Goal: Information Seeking & Learning: Find specific fact

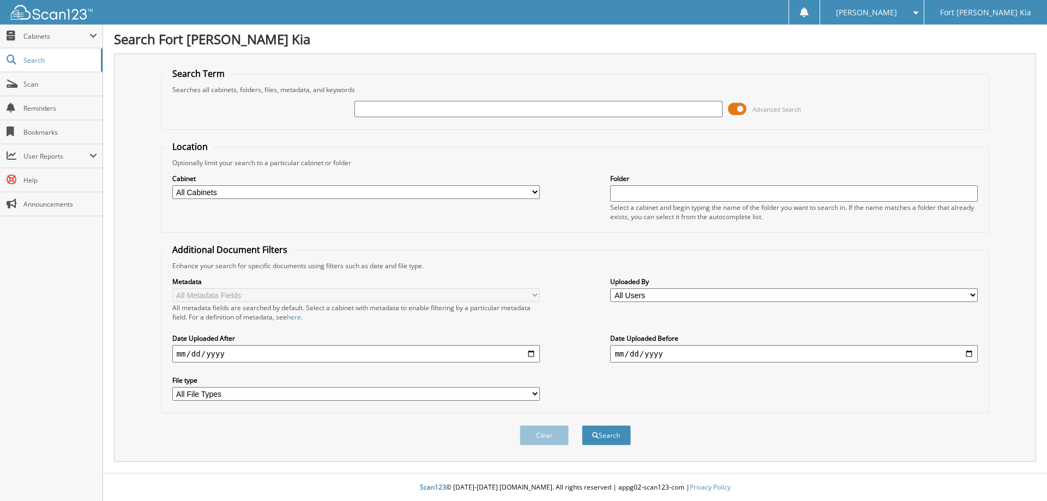
click at [365, 115] on input "text" at bounding box center [538, 109] width 368 height 16
type input "SG280427A"
click at [582, 425] on button "Search" at bounding box center [606, 435] width 49 height 20
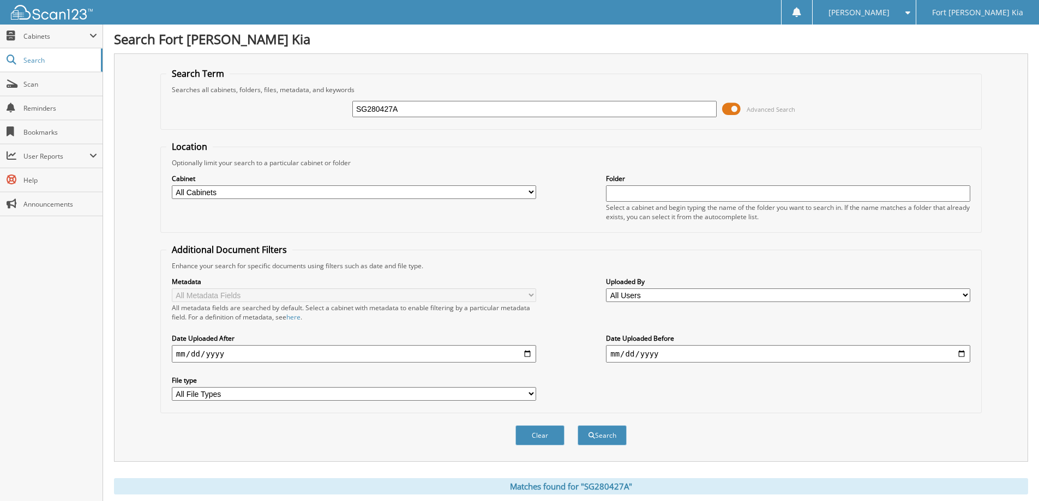
click at [735, 108] on span at bounding box center [731, 109] width 19 height 16
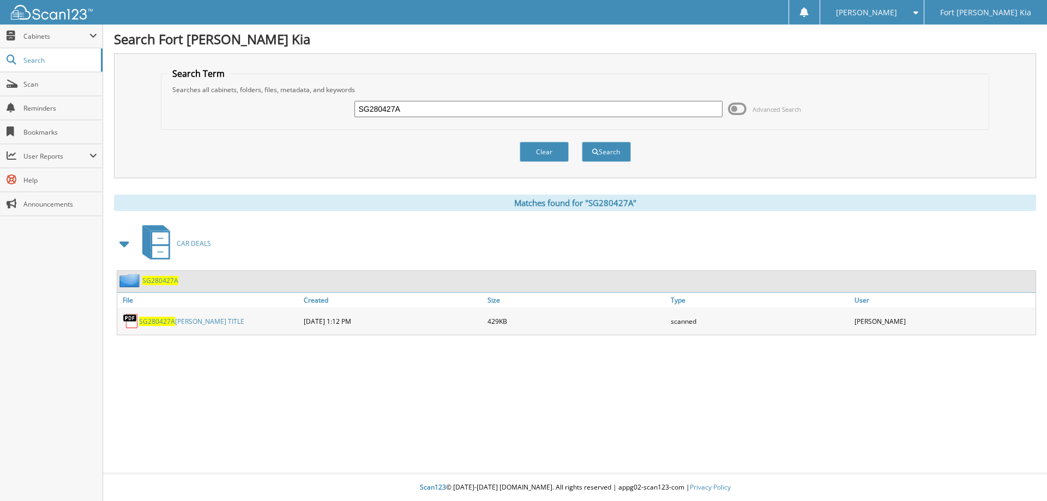
click at [180, 321] on link "SG280427A LOUCKS TITLE" at bounding box center [191, 321] width 105 height 9
click at [394, 111] on input "SG280427A" at bounding box center [538, 109] width 368 height 16
paste input "T7285091"
type input "T7285091"
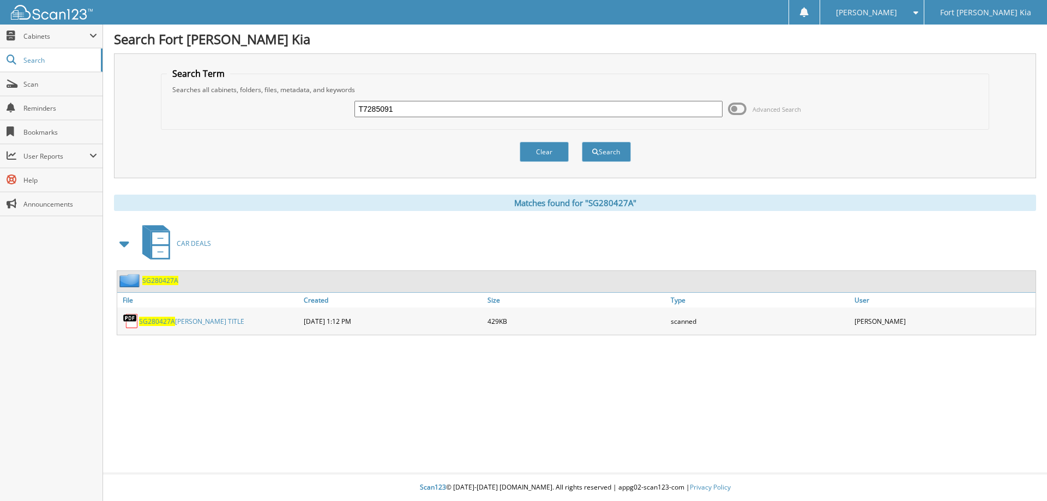
click at [582, 142] on button "Search" at bounding box center [606, 152] width 49 height 20
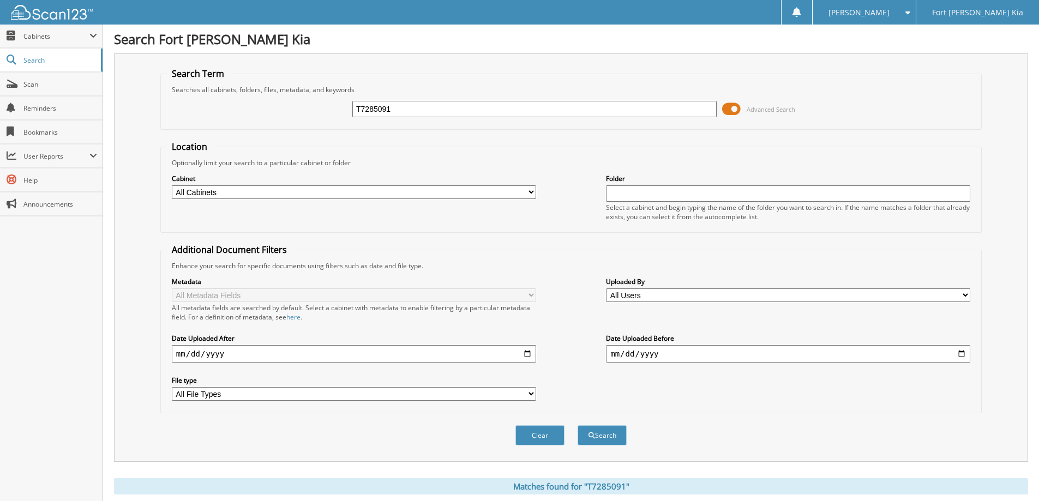
click at [733, 113] on span at bounding box center [731, 109] width 19 height 16
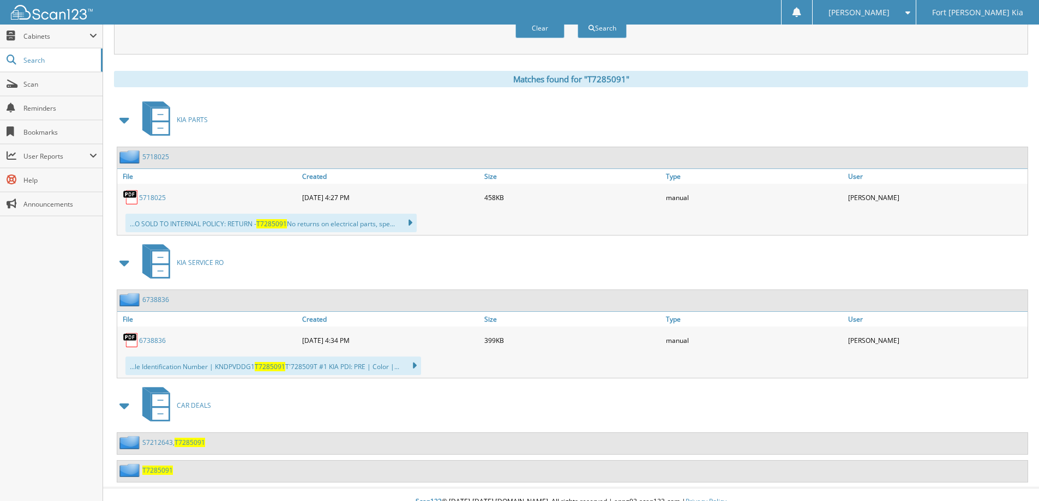
scroll to position [138, 0]
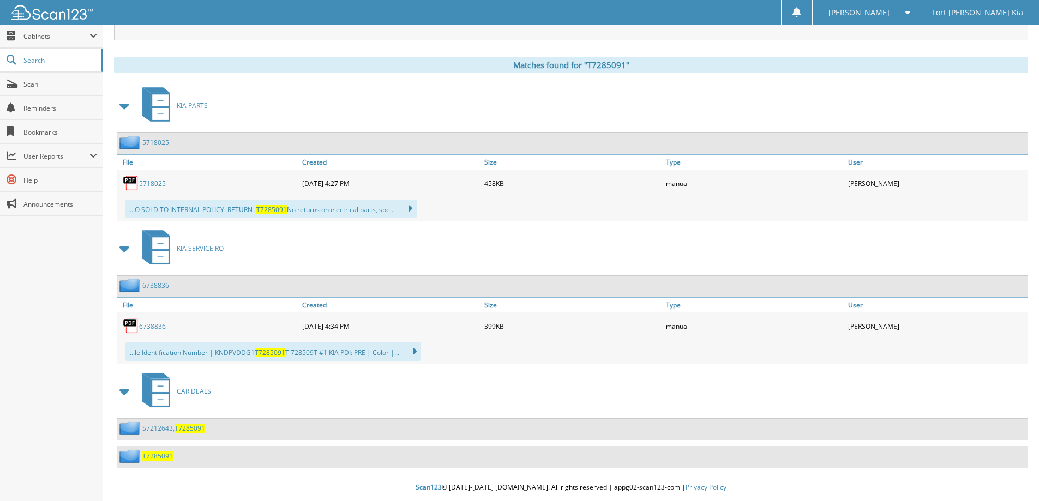
click at [160, 457] on span "T7285091" at bounding box center [157, 456] width 31 height 9
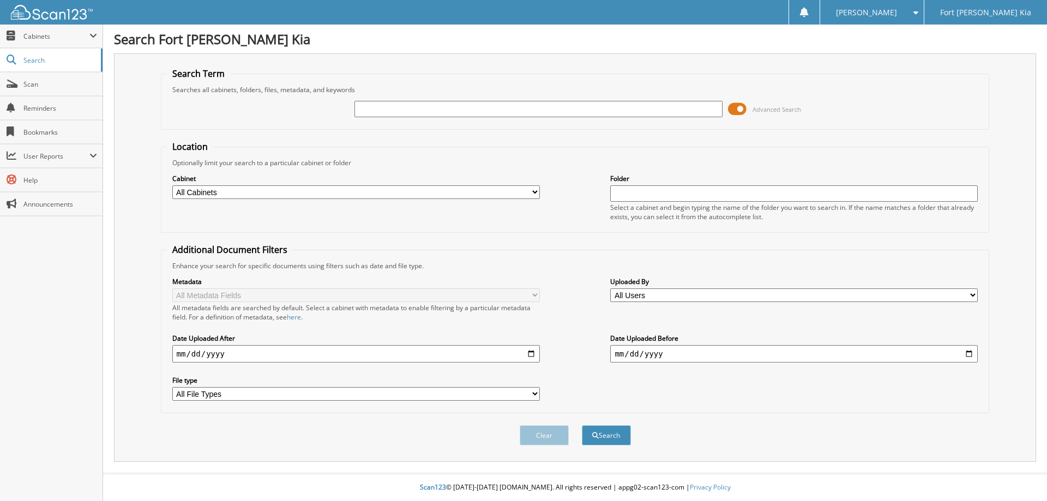
click at [533, 111] on input "text" at bounding box center [538, 109] width 368 height 16
type input "SG672110"
click at [582, 425] on button "Search" at bounding box center [606, 435] width 49 height 20
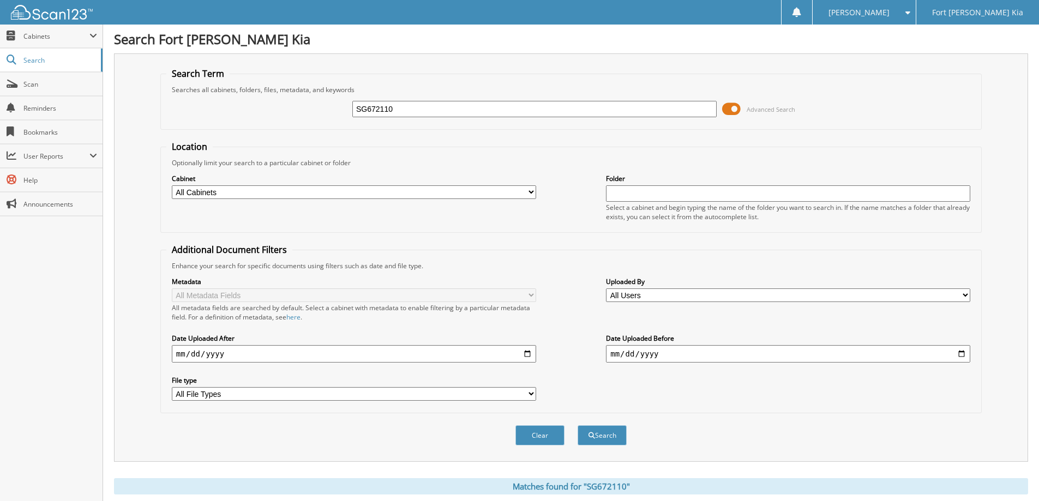
click at [734, 112] on span at bounding box center [731, 109] width 19 height 16
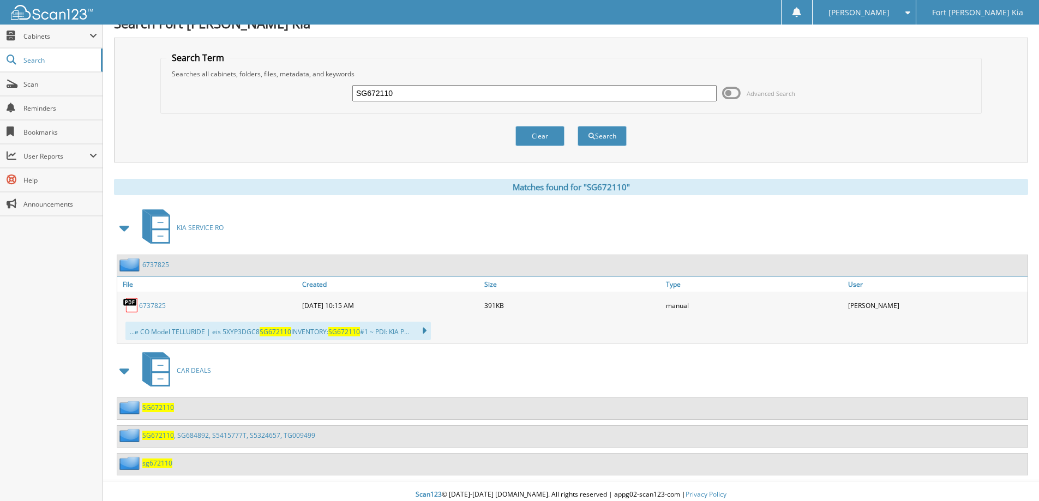
scroll to position [23, 0]
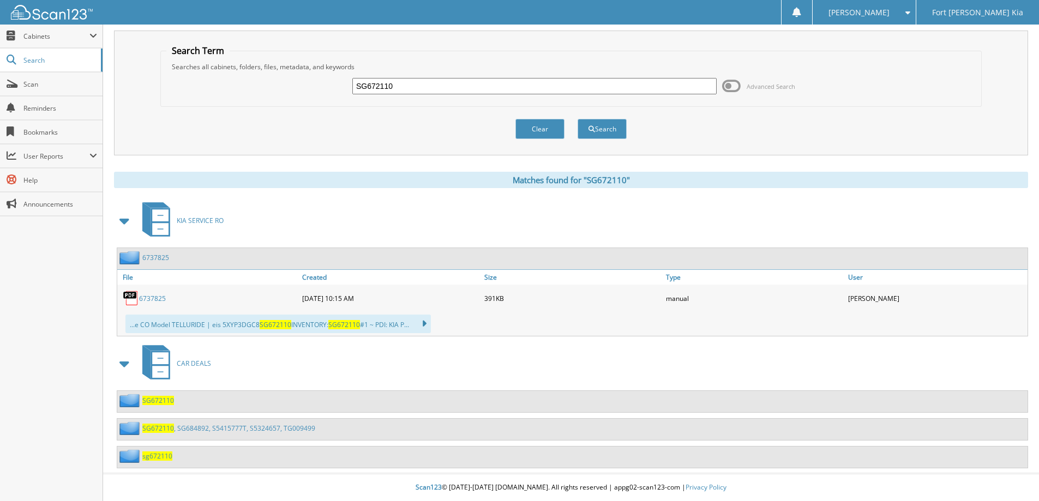
click at [205, 426] on link "SG672110 , SG684892, S5415777T, S5324657, TG009499" at bounding box center [228, 428] width 173 height 9
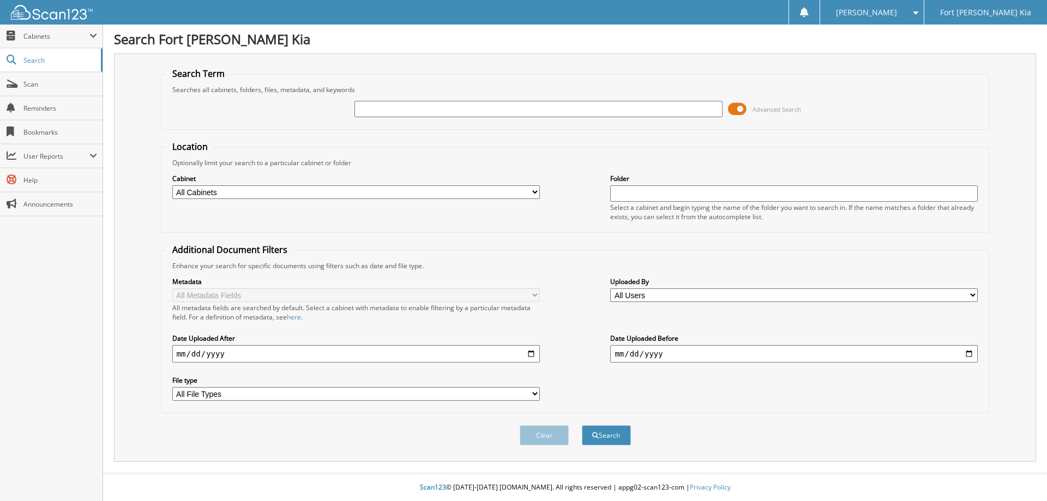
click at [486, 112] on input "text" at bounding box center [538, 109] width 368 height 16
type input "S6044750B"
click at [582, 425] on button "Search" at bounding box center [606, 435] width 49 height 20
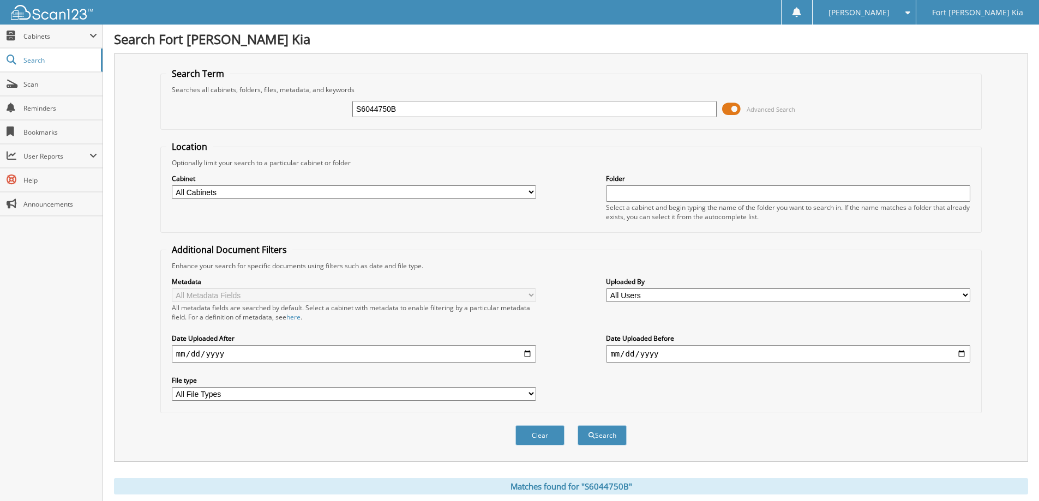
click at [735, 110] on span at bounding box center [731, 109] width 19 height 16
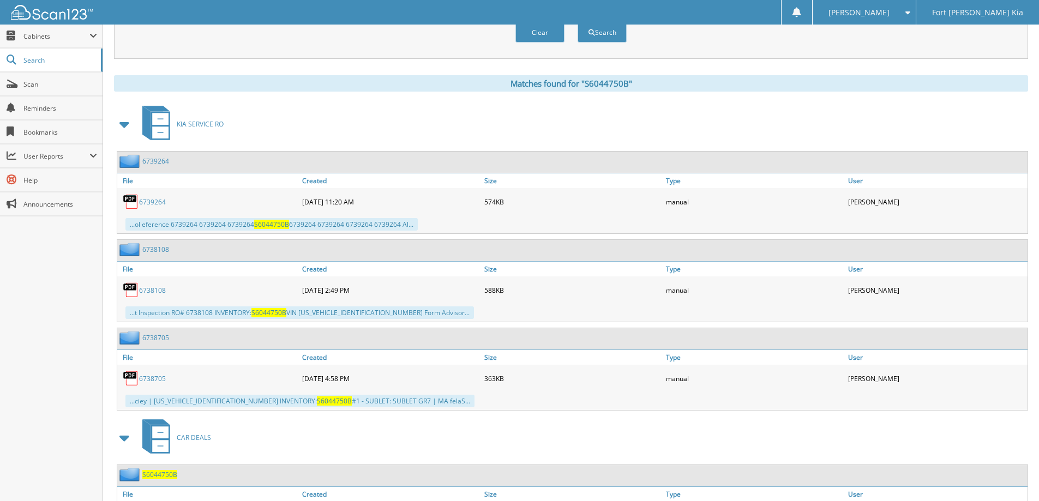
scroll to position [235, 0]
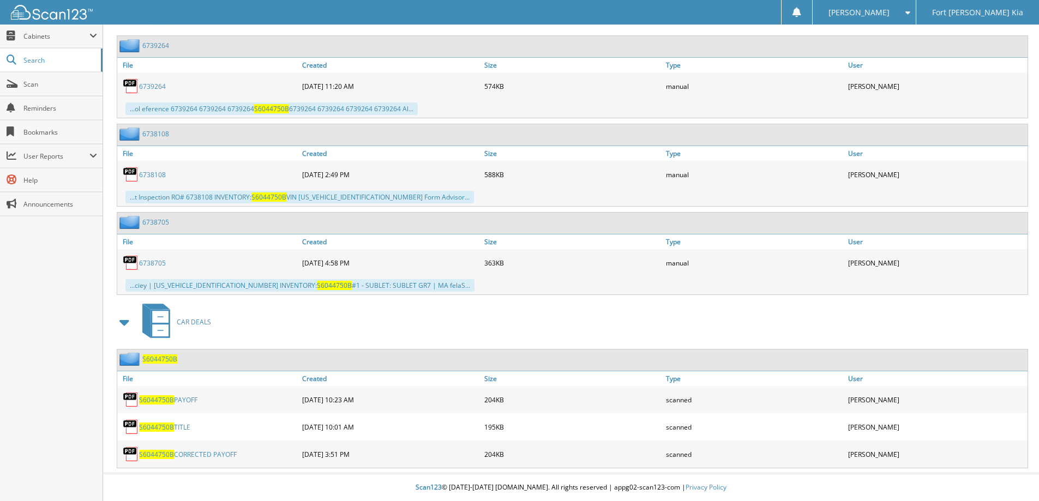
click at [164, 359] on span "S6044750B" at bounding box center [159, 358] width 35 height 9
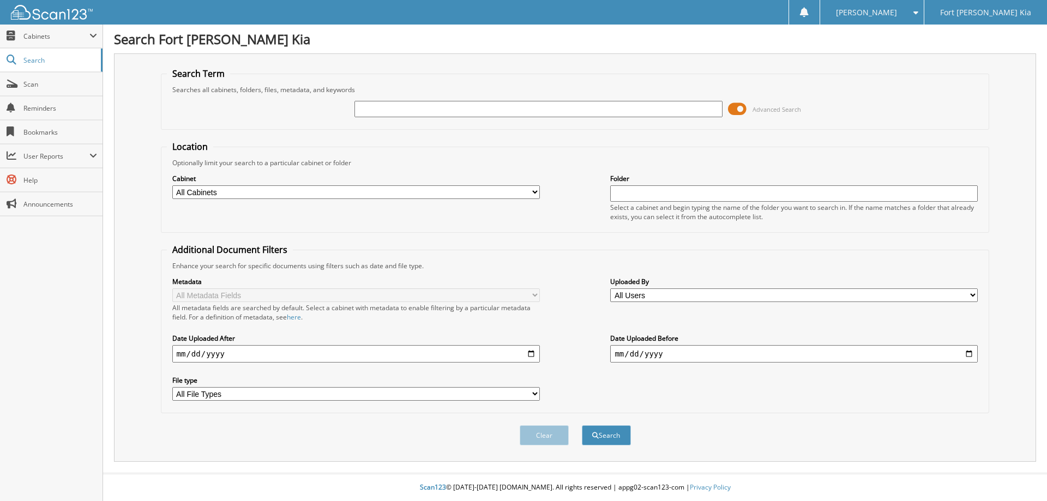
click at [392, 115] on input "text" at bounding box center [538, 109] width 368 height 16
type input "S7956319"
click at [582, 425] on button "Search" at bounding box center [606, 435] width 49 height 20
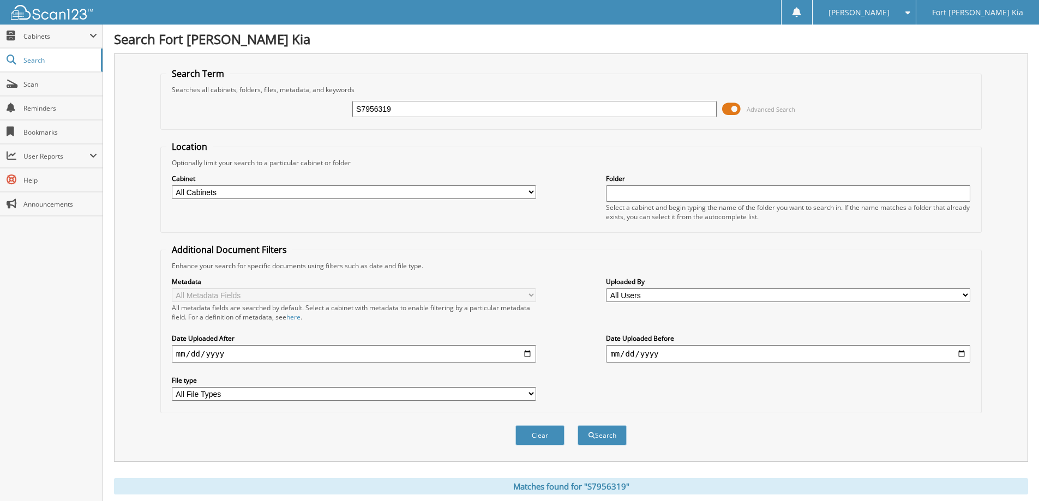
click at [731, 110] on span at bounding box center [731, 109] width 19 height 16
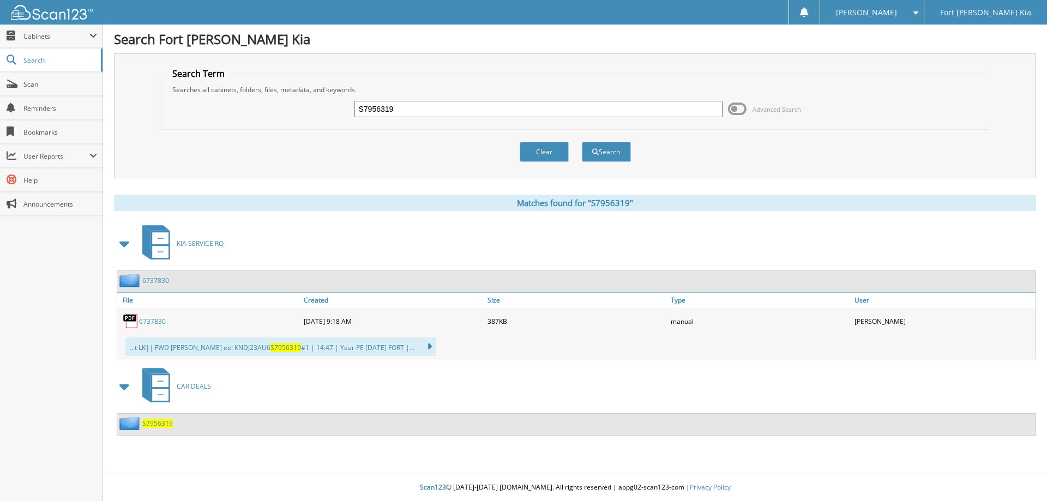
click at [165, 422] on span "S7956319" at bounding box center [157, 423] width 31 height 9
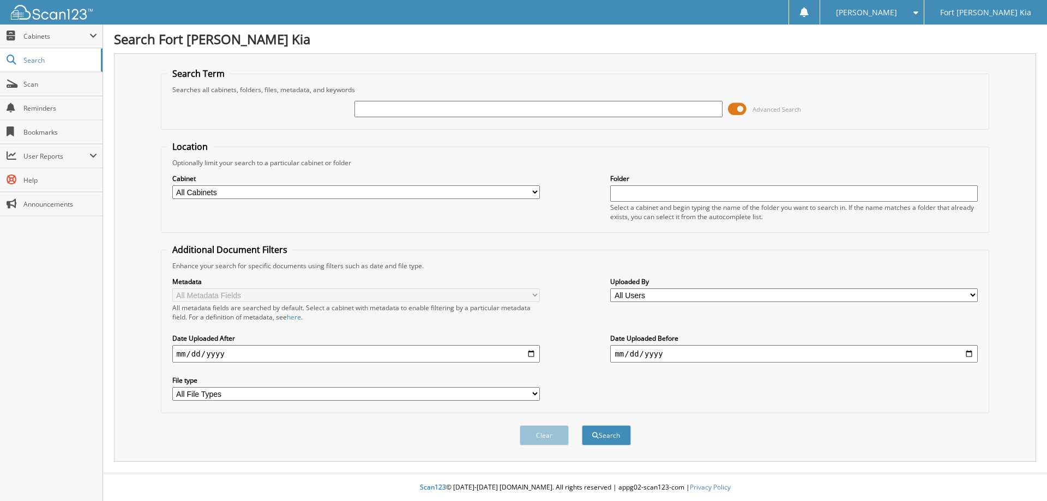
click at [454, 103] on input "text" at bounding box center [538, 109] width 368 height 16
type input "TG005293"
click at [582, 425] on button "Search" at bounding box center [606, 435] width 49 height 20
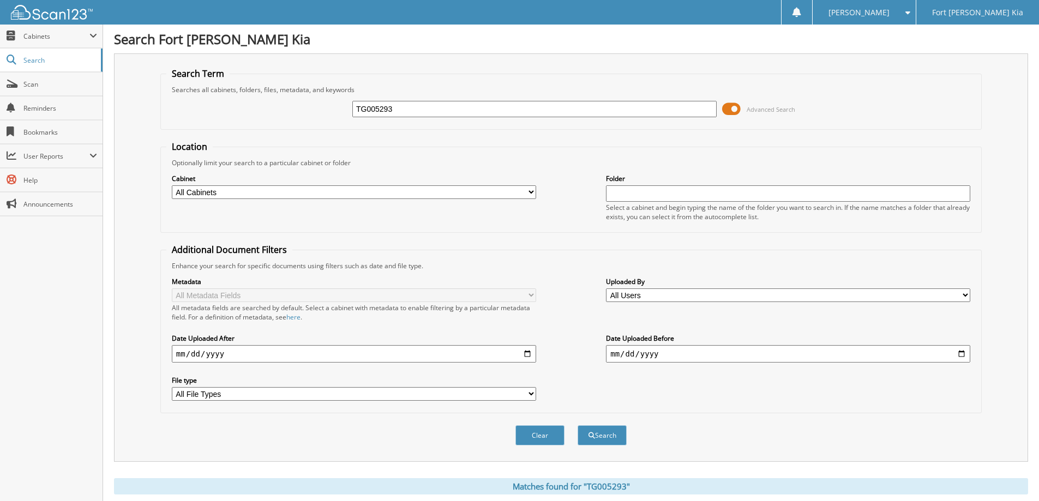
click at [733, 110] on span at bounding box center [731, 109] width 19 height 16
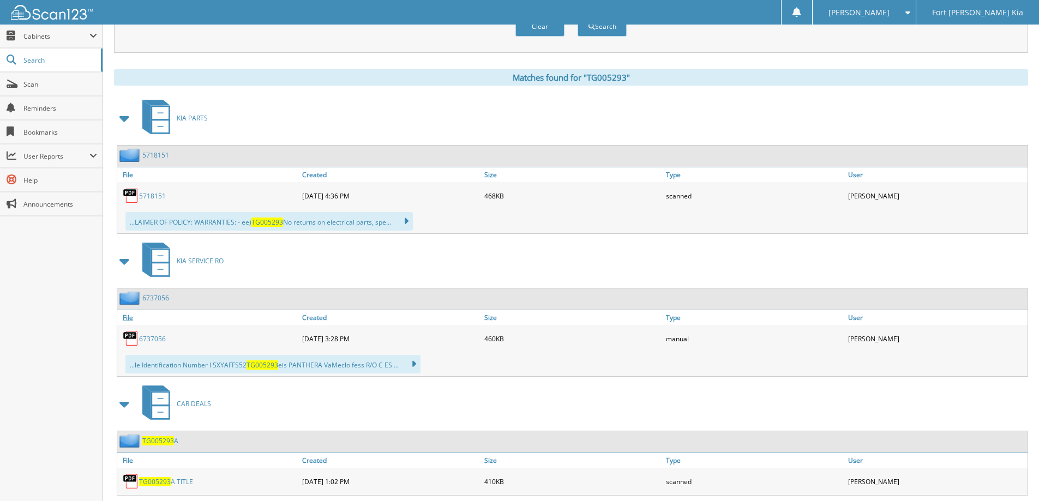
scroll to position [208, 0]
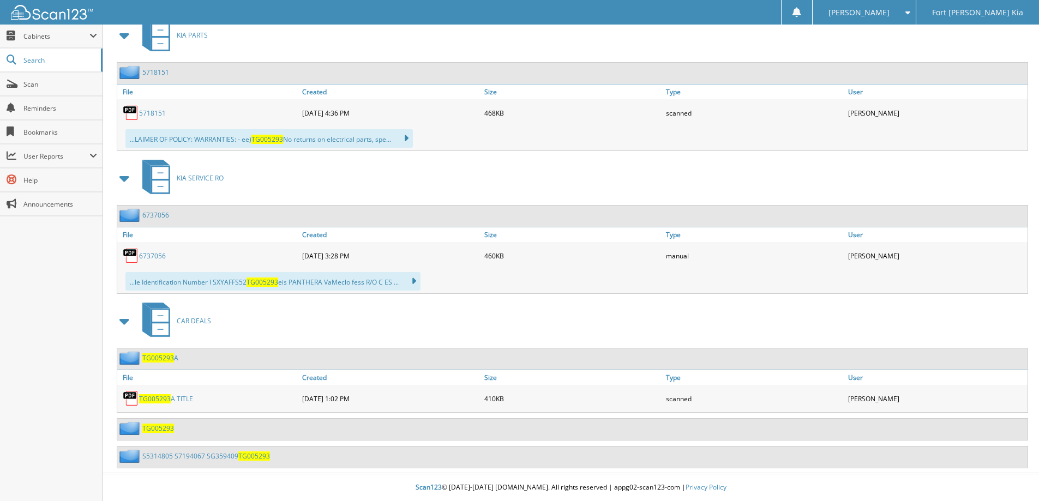
click at [188, 459] on link "S5314805 S7194067 SG359409 TG005293" at bounding box center [206, 456] width 128 height 9
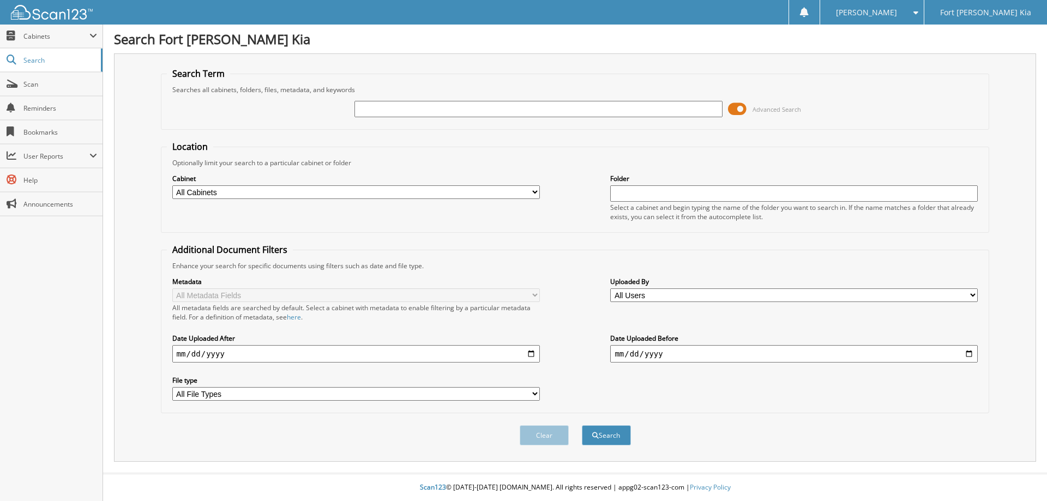
click at [471, 111] on input "text" at bounding box center [538, 109] width 368 height 16
type input "TG009499"
click at [582, 425] on button "Search" at bounding box center [606, 435] width 49 height 20
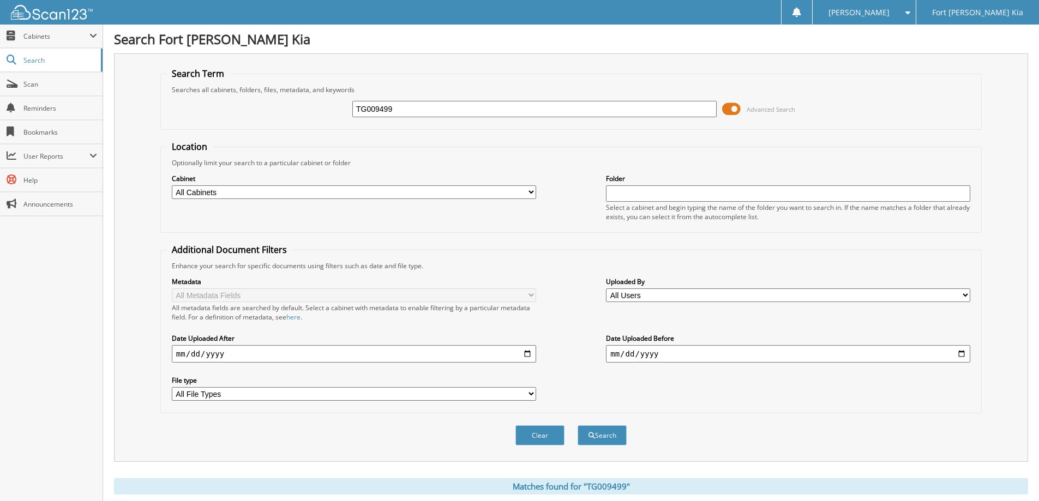
click at [727, 112] on span at bounding box center [731, 109] width 19 height 16
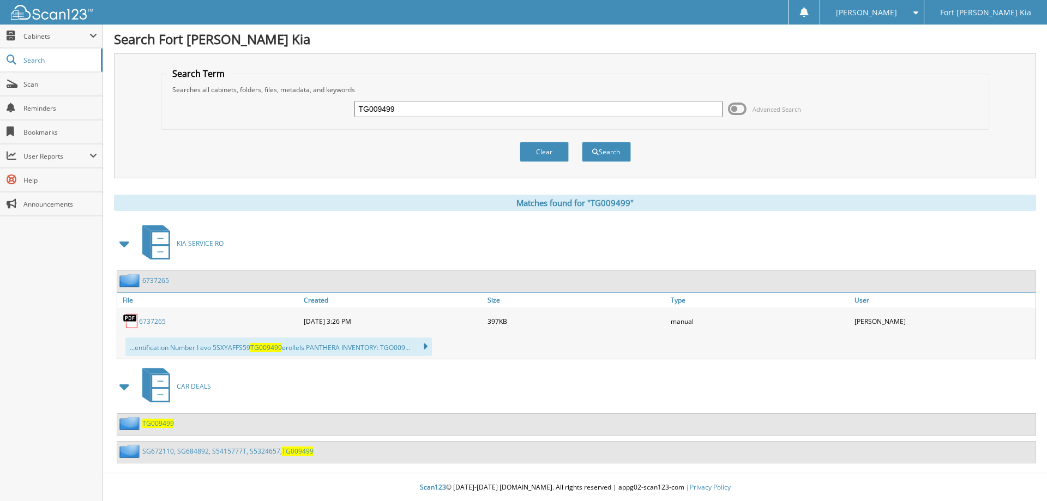
click at [226, 454] on link "SG672110, SG684892, S5415777T, S5324657, TG009499" at bounding box center [227, 451] width 171 height 9
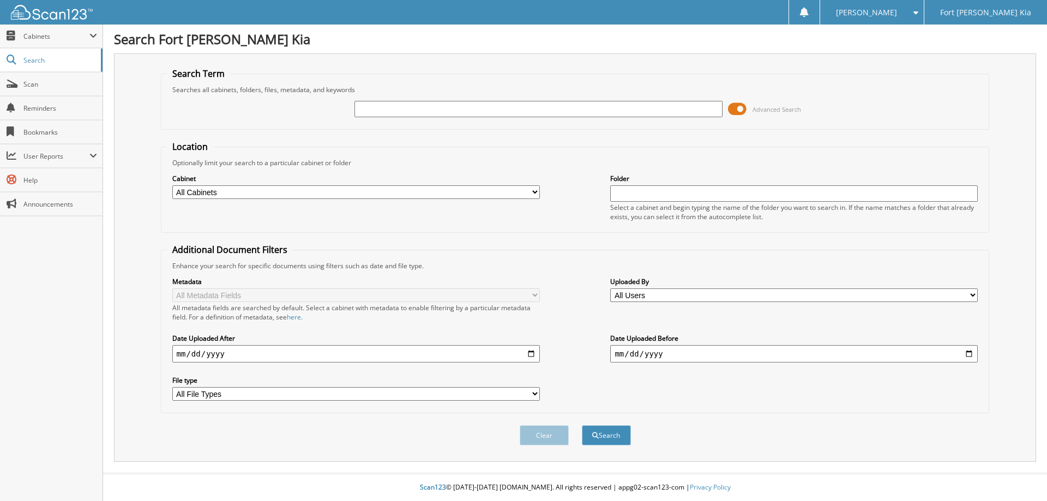
click at [501, 107] on input "text" at bounding box center [538, 109] width 368 height 16
type input "T7293348"
click at [582, 425] on button "Search" at bounding box center [606, 435] width 49 height 20
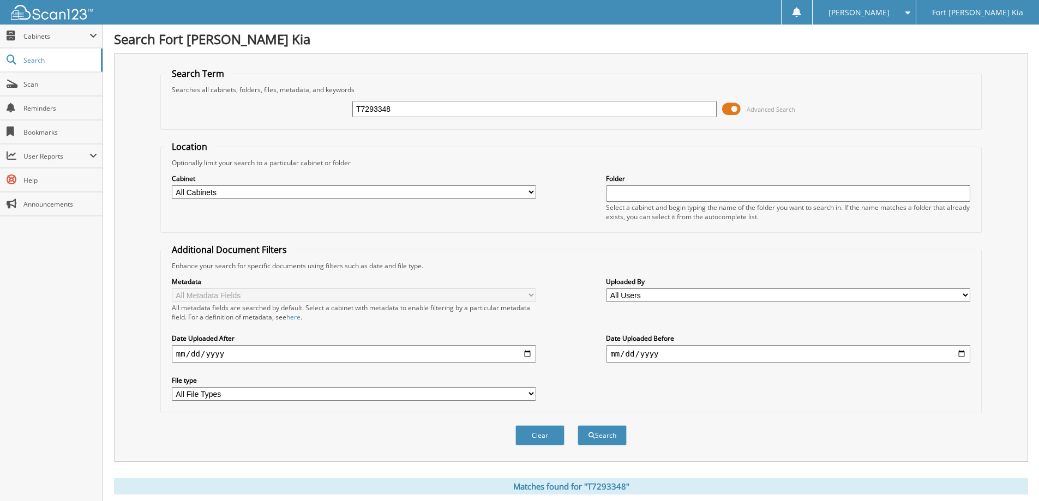
click at [735, 111] on span at bounding box center [731, 109] width 19 height 16
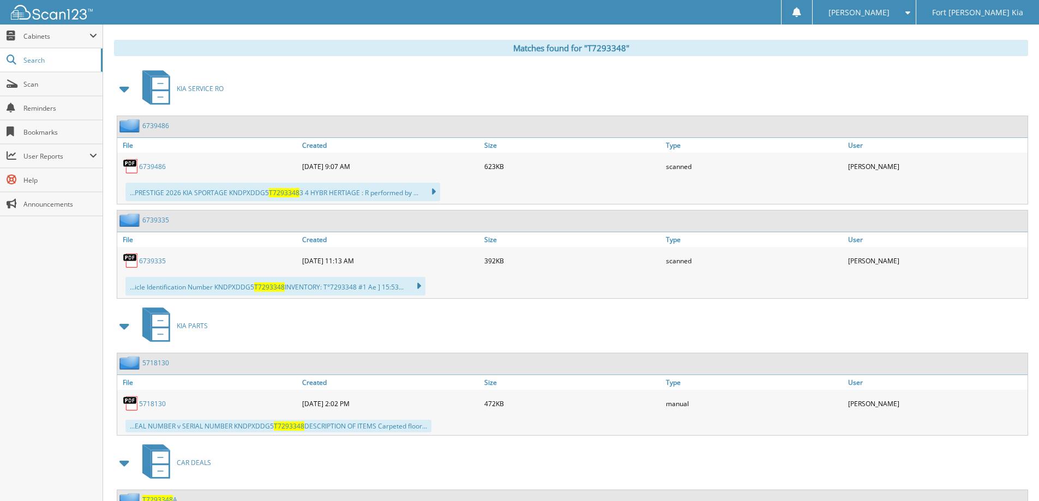
scroll to position [269, 0]
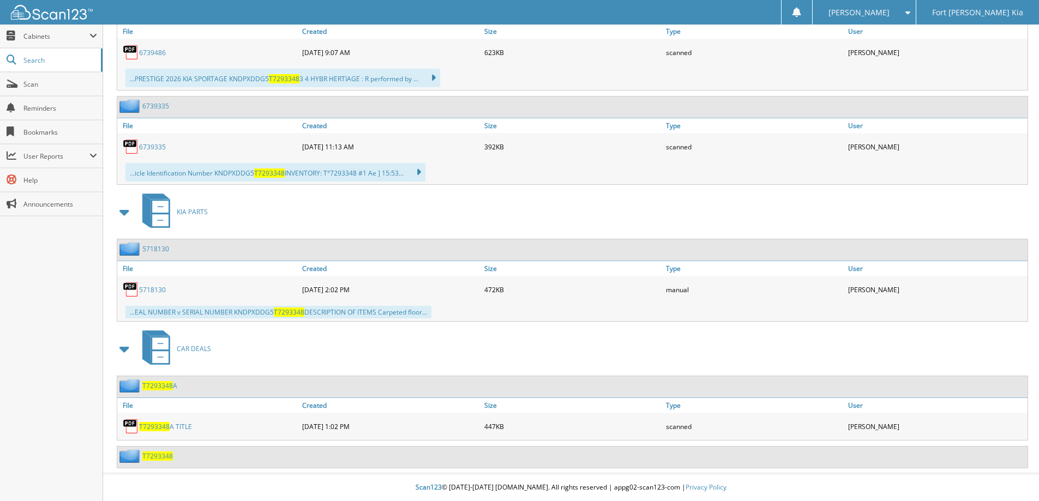
click at [155, 455] on span "T7293348" at bounding box center [157, 456] width 31 height 9
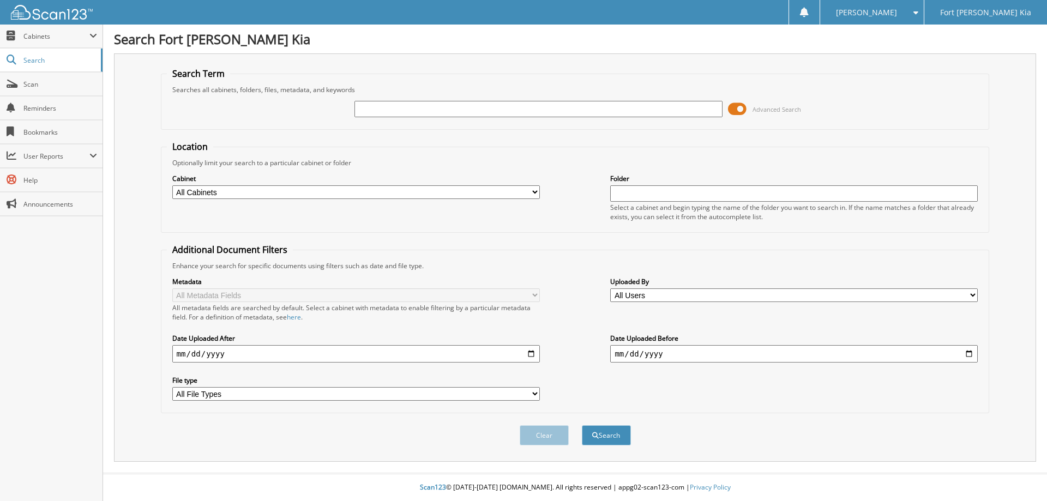
click at [431, 111] on input "text" at bounding box center [538, 109] width 368 height 16
type input "S5324657"
click at [582, 425] on button "Search" at bounding box center [606, 435] width 49 height 20
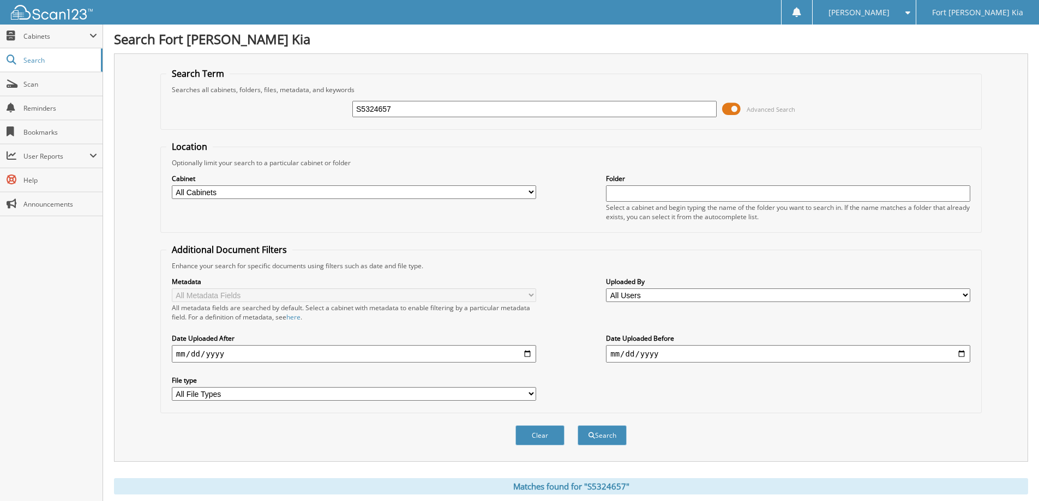
click at [733, 111] on span at bounding box center [731, 109] width 19 height 16
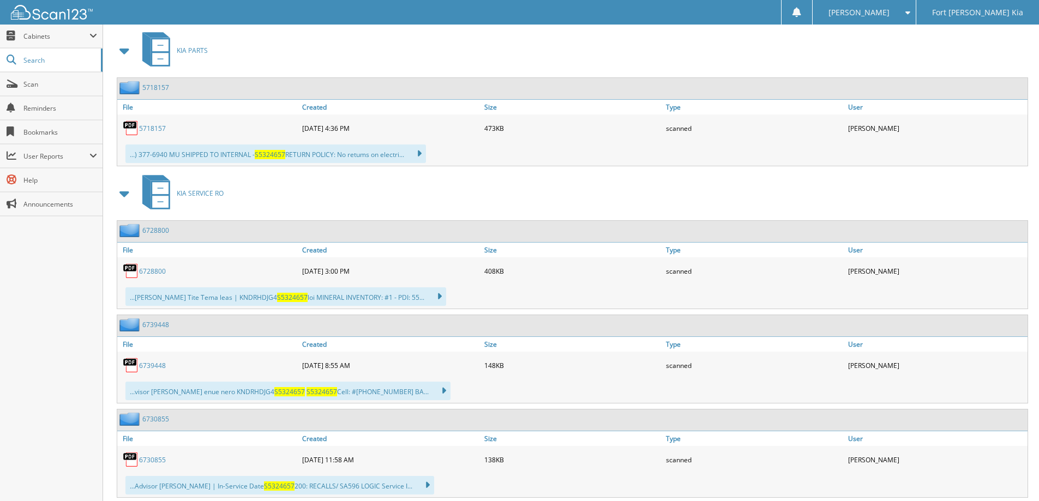
scroll to position [327, 0]
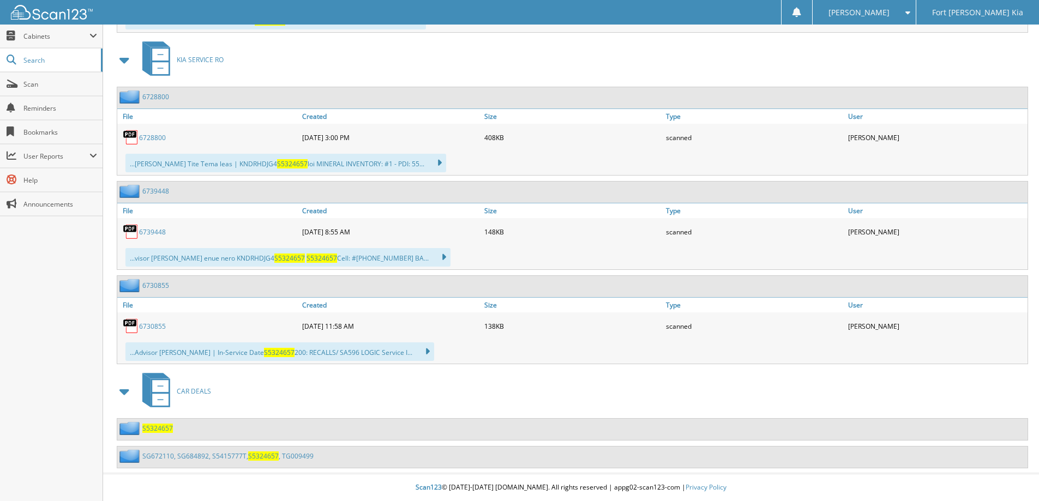
click at [202, 457] on link "SG672110, SG684892, S5415777T, S5324657 , TG009499" at bounding box center [227, 456] width 171 height 9
